Goal: Task Accomplishment & Management: Manage account settings

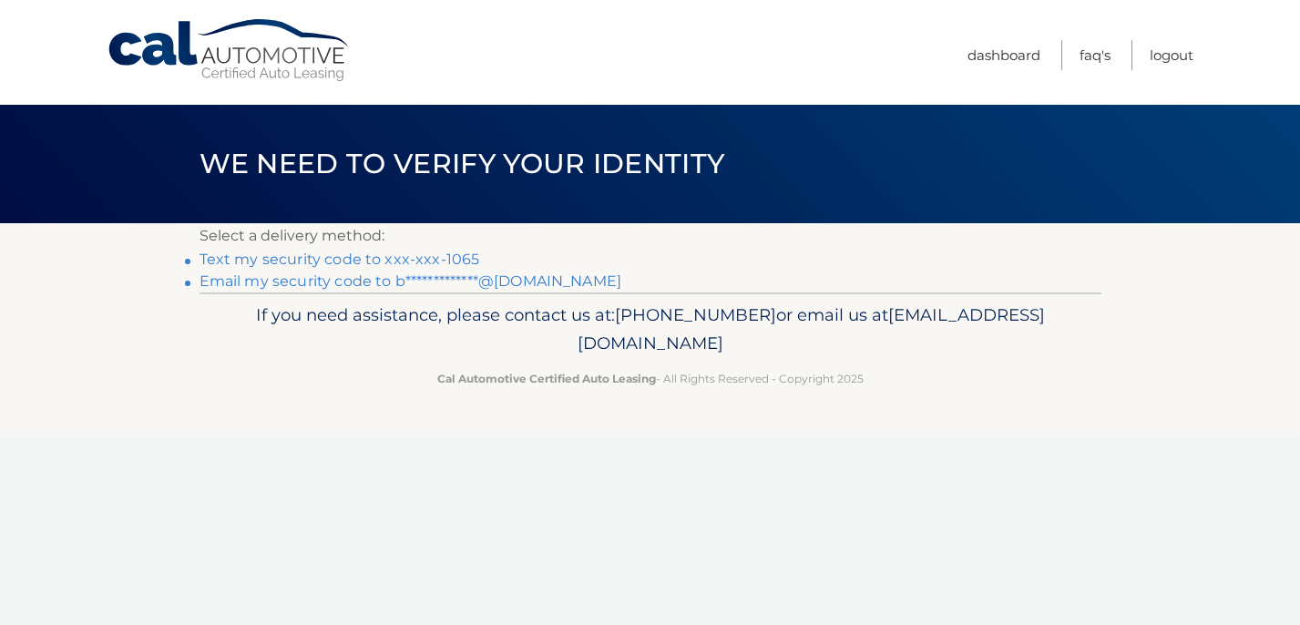
click at [434, 257] on link "Text my security code to xxx-xxx-1065" at bounding box center [339, 258] width 281 height 17
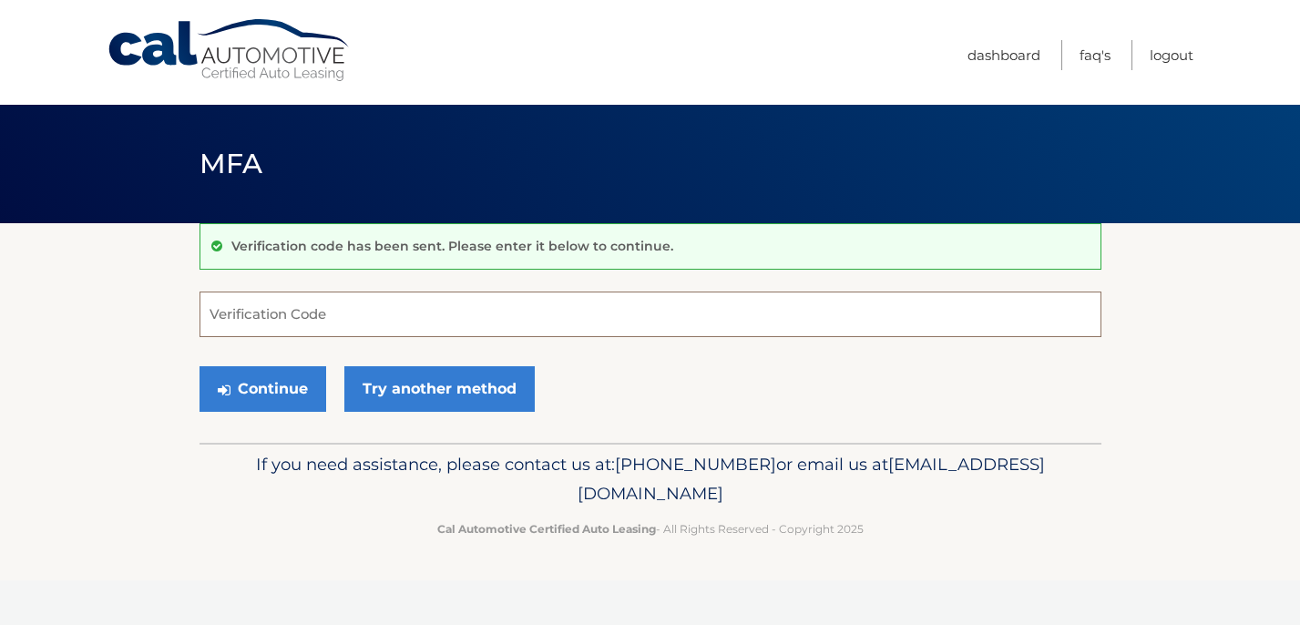
click at [374, 307] on input "Verification Code" at bounding box center [650, 314] width 902 height 46
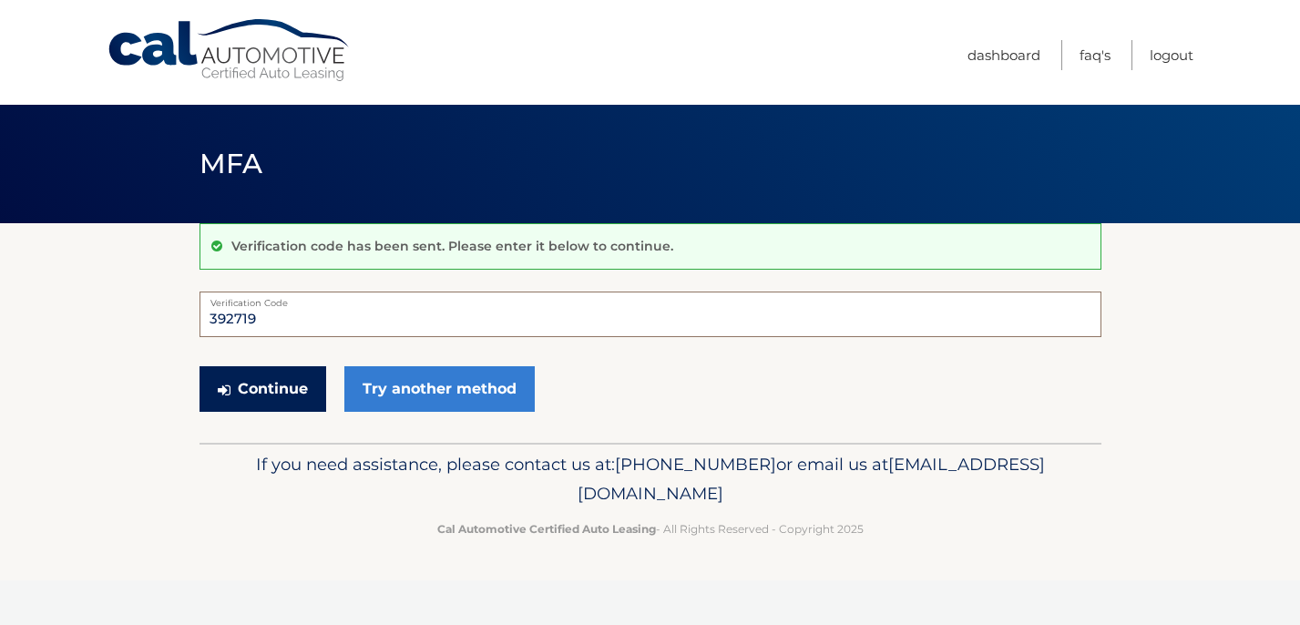
type input "392719"
click at [277, 392] on button "Continue" at bounding box center [262, 389] width 127 height 46
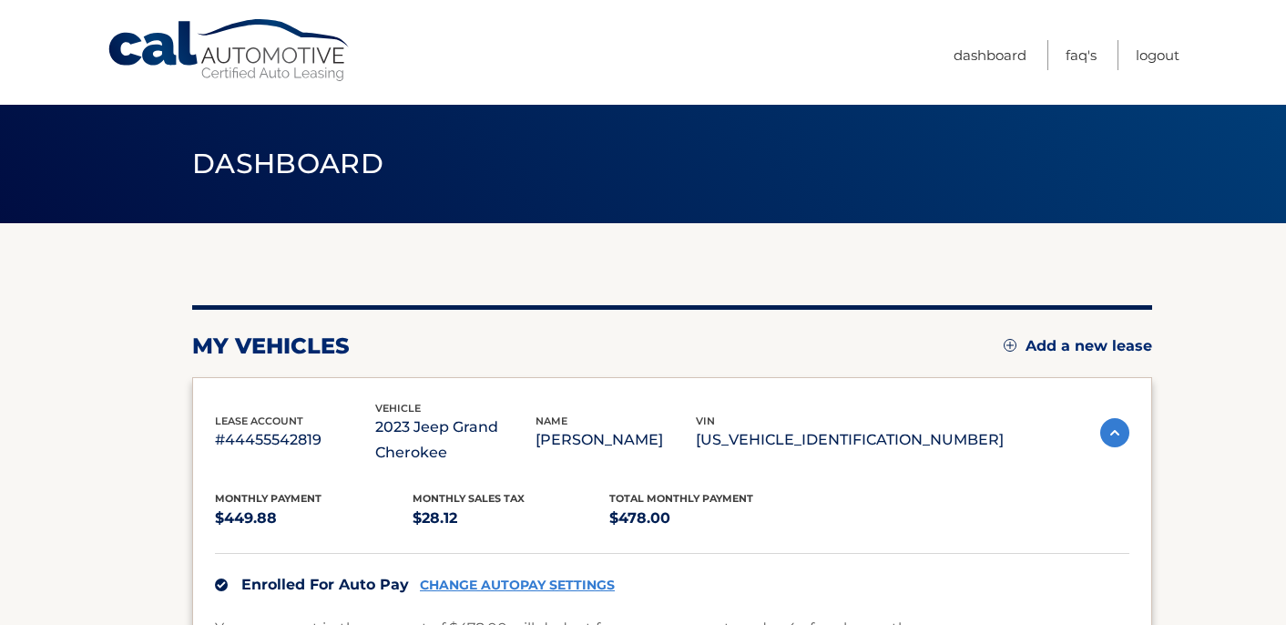
click at [1112, 427] on img at bounding box center [1114, 432] width 29 height 29
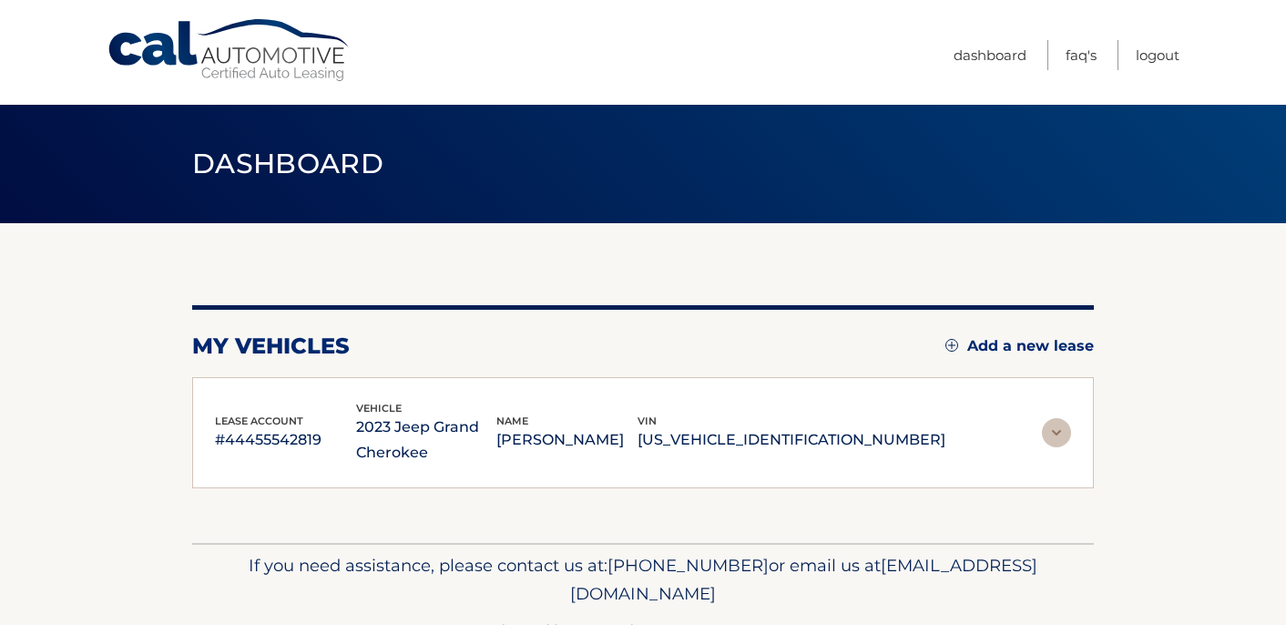
click at [1059, 427] on img at bounding box center [1056, 432] width 29 height 29
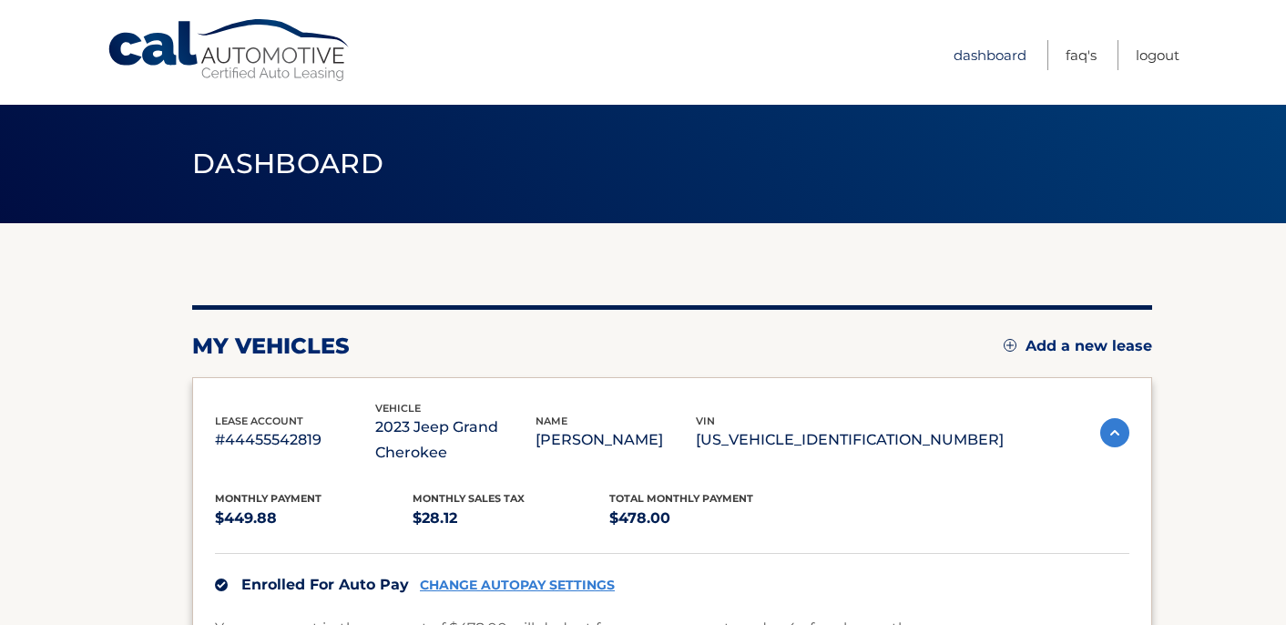
click at [983, 51] on link "Dashboard" at bounding box center [990, 55] width 73 height 30
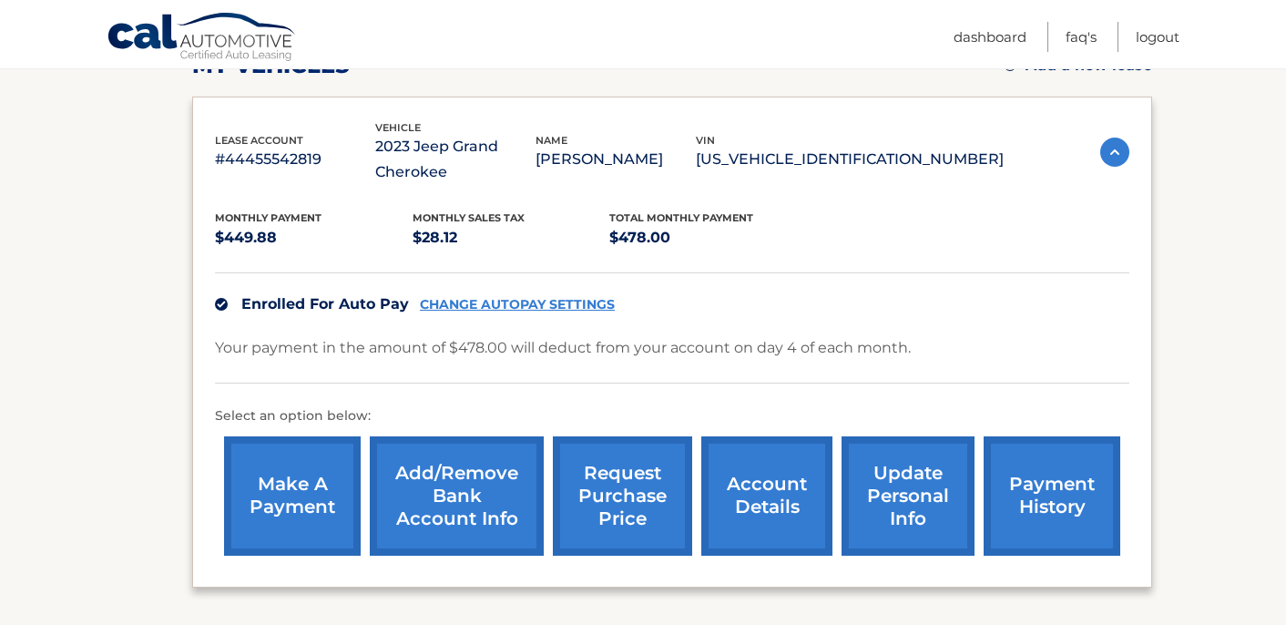
scroll to position [435, 0]
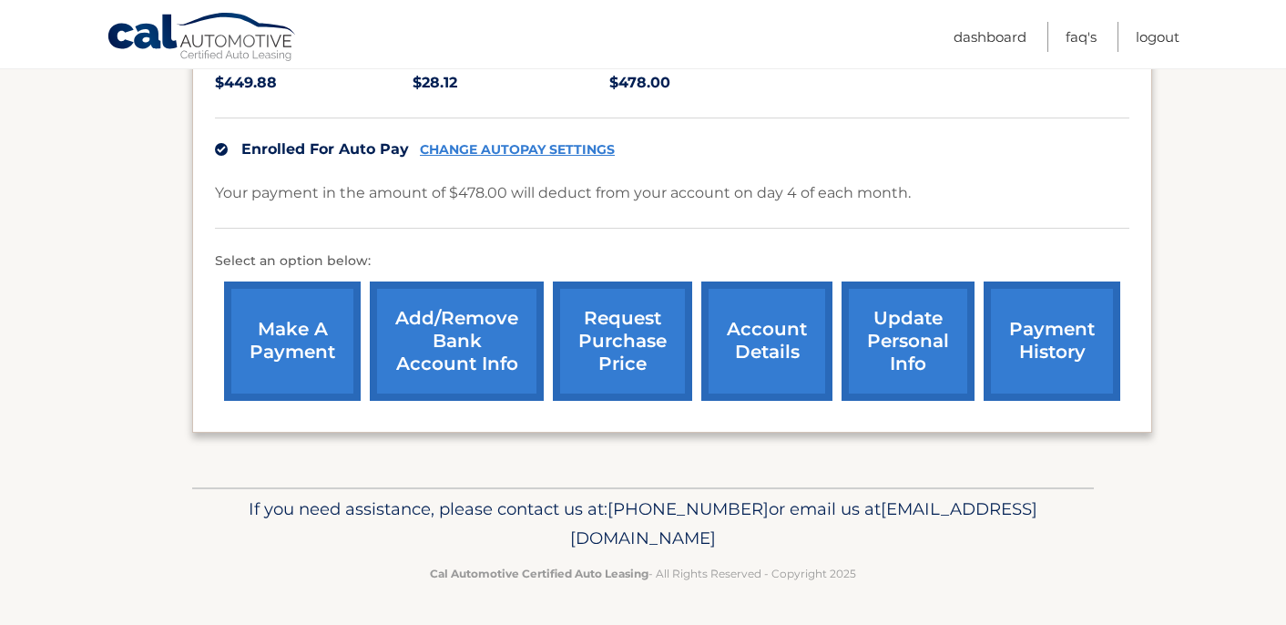
click at [775, 365] on link "account details" at bounding box center [766, 340] width 131 height 119
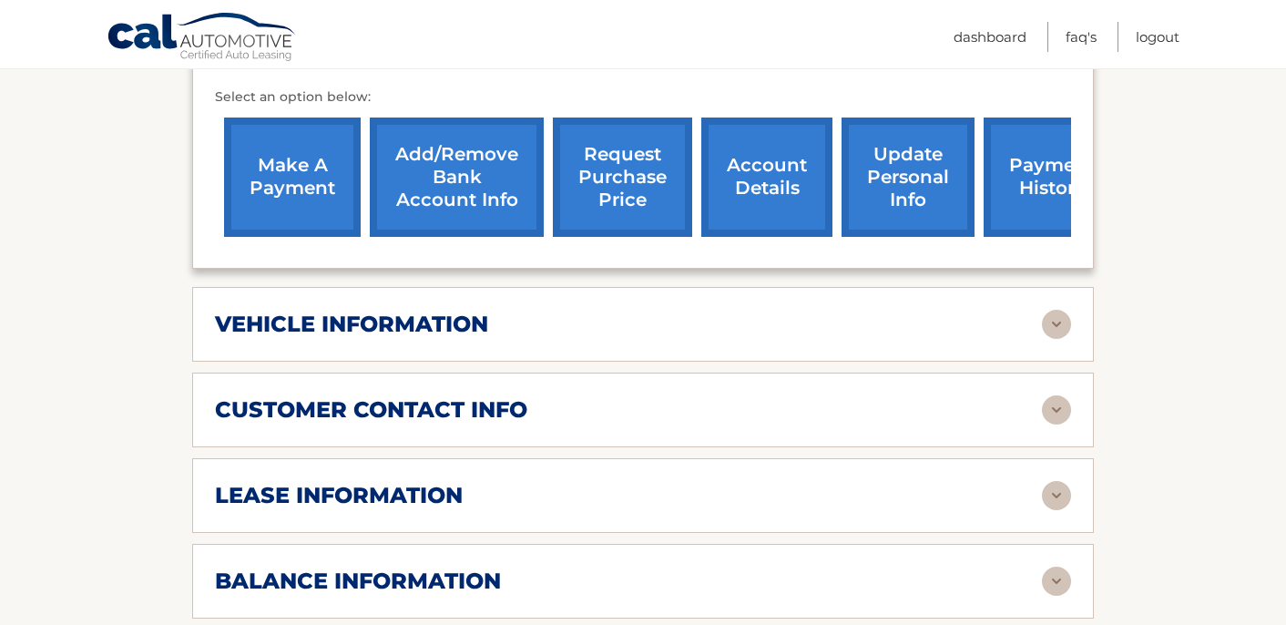
scroll to position [624, 0]
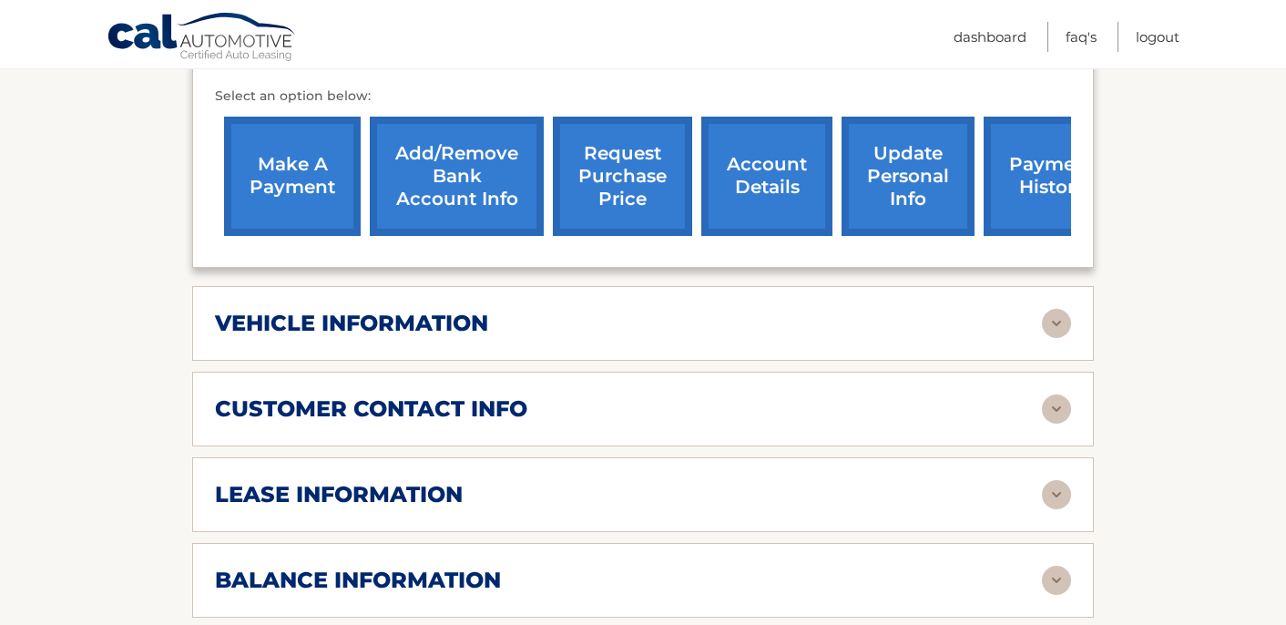
click at [675, 492] on div "lease information" at bounding box center [628, 494] width 827 height 27
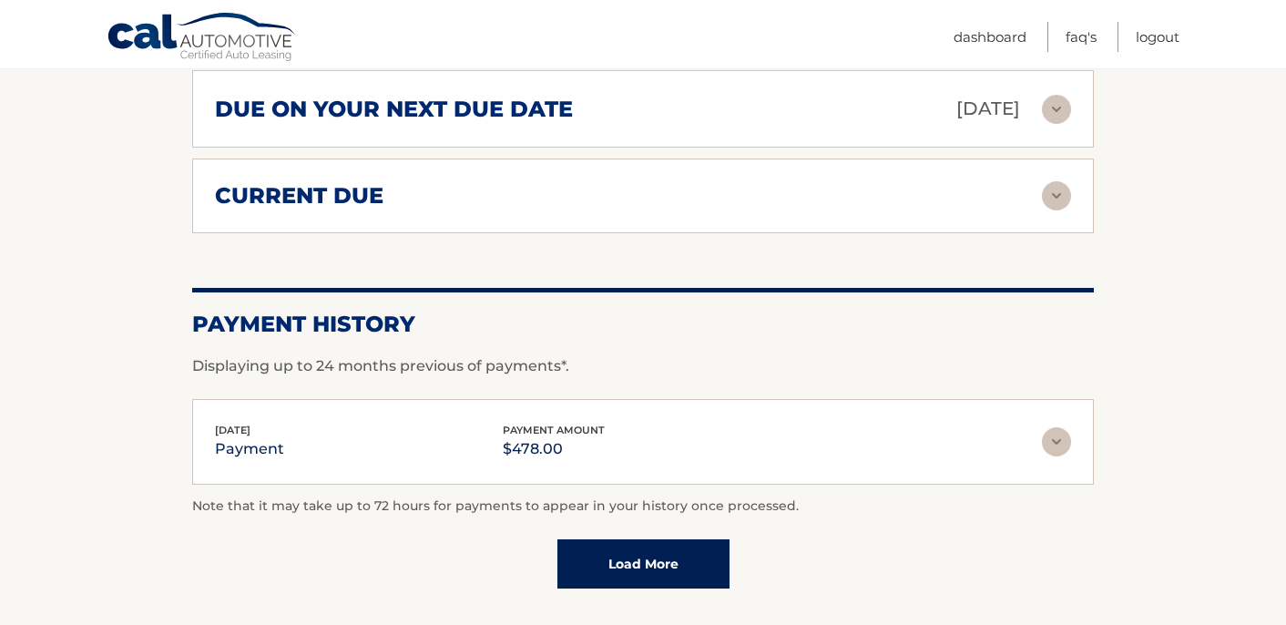
scroll to position [0, 0]
